Goal: Task Accomplishment & Management: Use online tool/utility

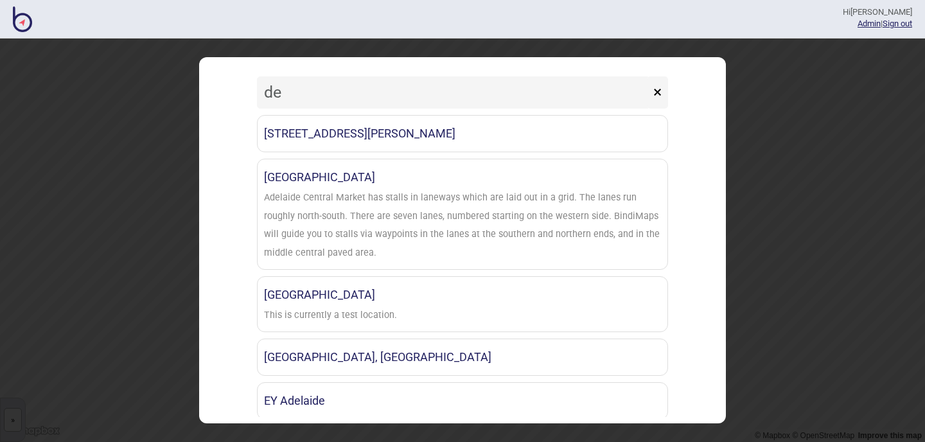
type input "d"
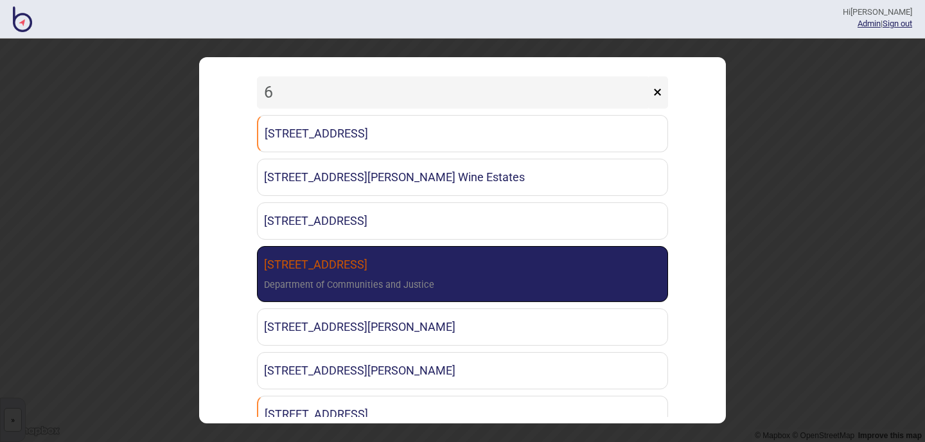
type input "6"
click at [305, 282] on div "Department of Communities and Justice" at bounding box center [349, 285] width 170 height 19
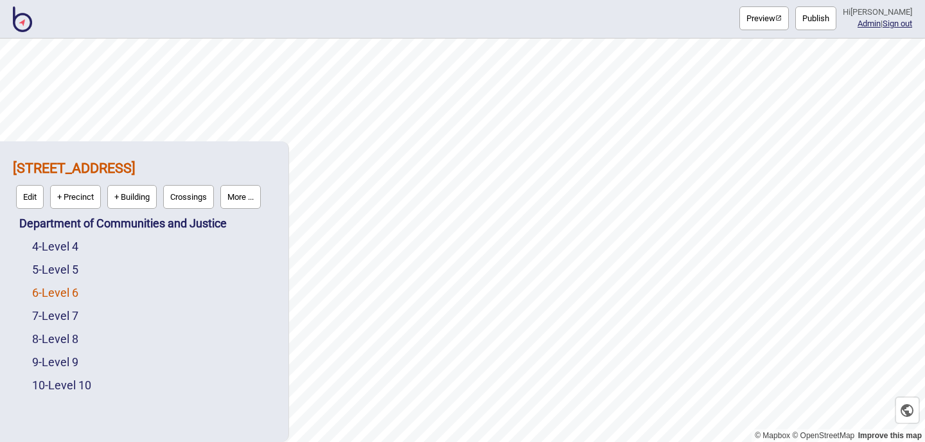
click at [69, 294] on link "6 - Level 6" at bounding box center [55, 292] width 46 height 13
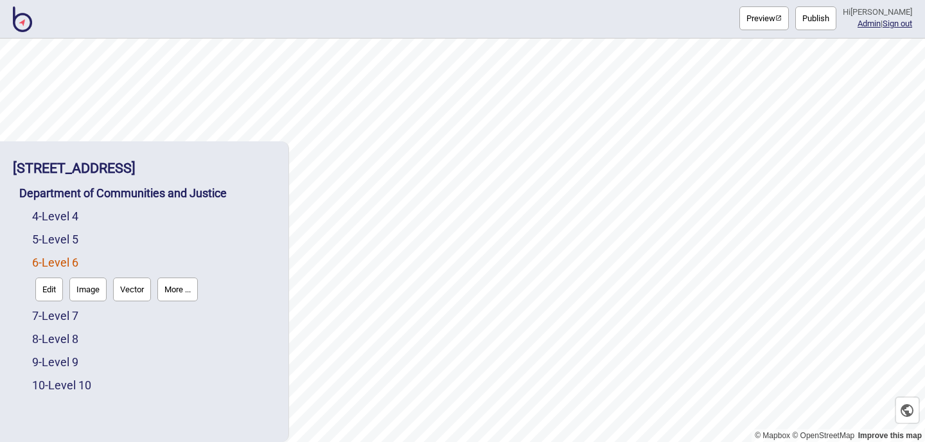
click at [52, 291] on button "Edit" at bounding box center [49, 290] width 28 height 24
